Goal: Check status: Check status

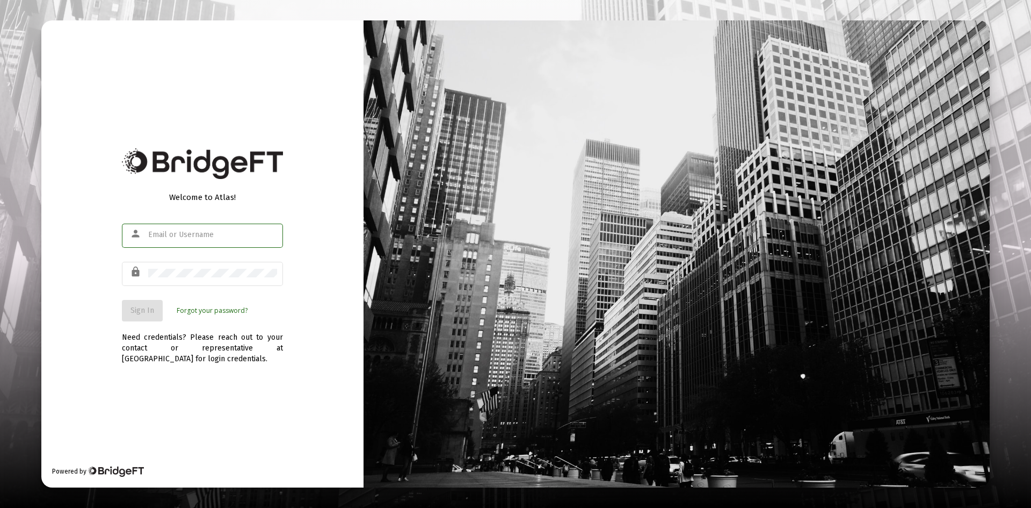
type input "[PERSON_NAME][EMAIL_ADDRESS][DOMAIN_NAME]"
click at [238, 338] on div "Need credentials? Please reach out to your contact or representative at [GEOGRA…" at bounding box center [202, 342] width 161 height 43
click at [143, 311] on span "Sign In" at bounding box center [143, 310] width 24 height 9
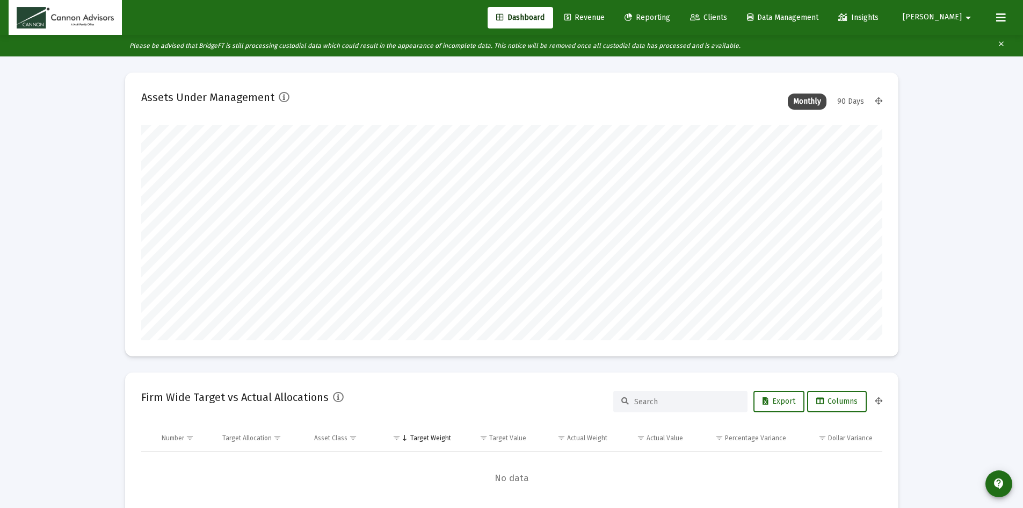
scroll to position [215, 741]
click at [511, 103] on div "90 Days" at bounding box center [851, 101] width 38 height 16
click at [511, 100] on div "Monthly" at bounding box center [807, 101] width 39 height 16
type input "[DATE]"
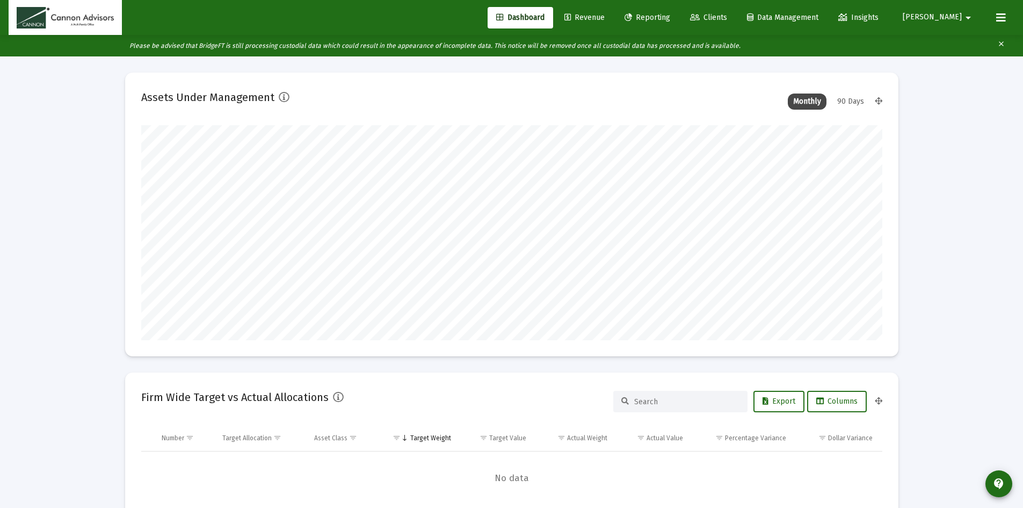
type input "[DATE]"
